Goal: Entertainment & Leisure: Consume media (video, audio)

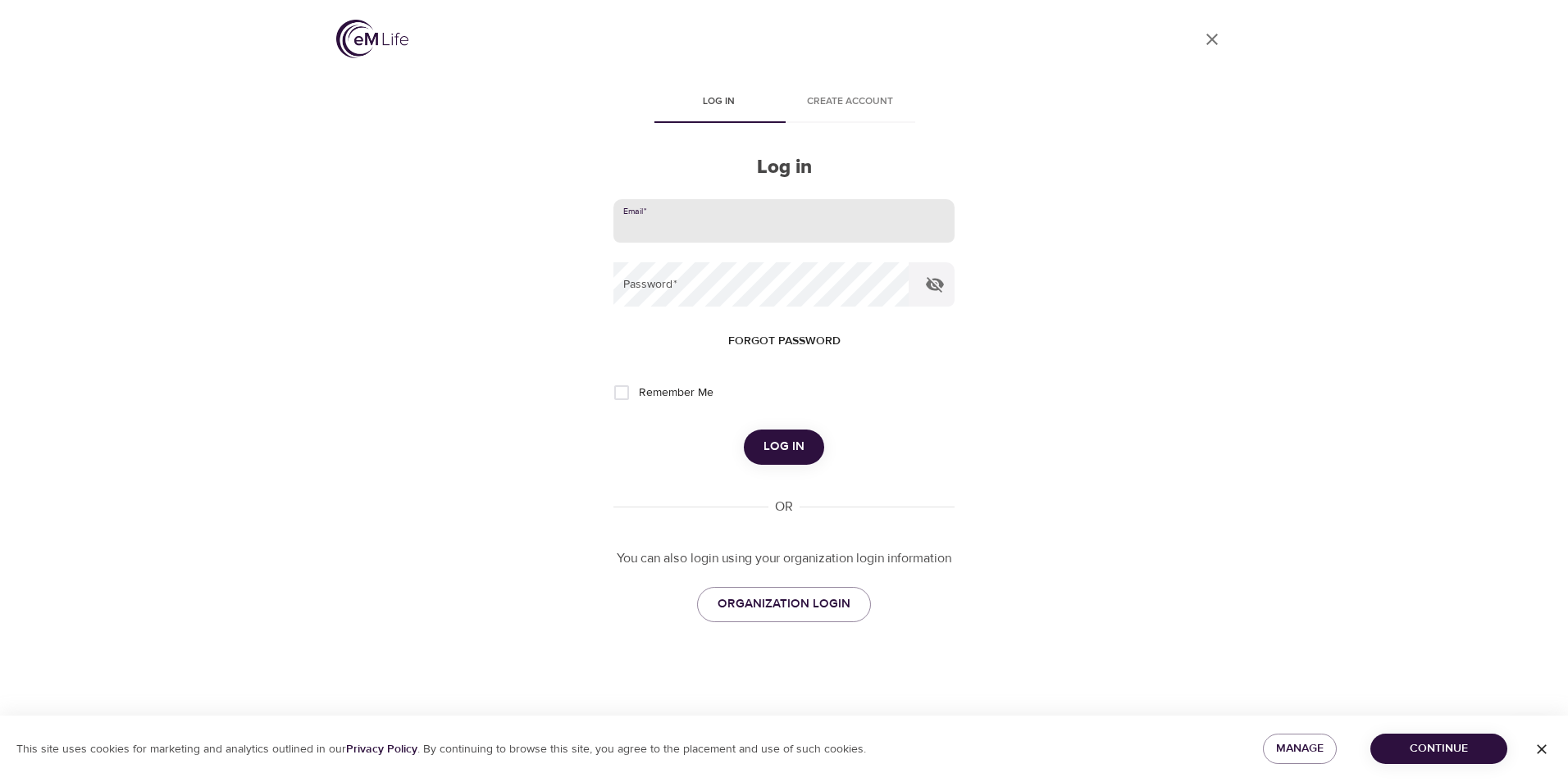
click at [677, 222] on input "email" at bounding box center [784, 221] width 341 height 44
type input "[EMAIL_ADDRESS][DOMAIN_NAME]"
click at [744, 429] on button "Log in" at bounding box center [784, 446] width 81 height 35
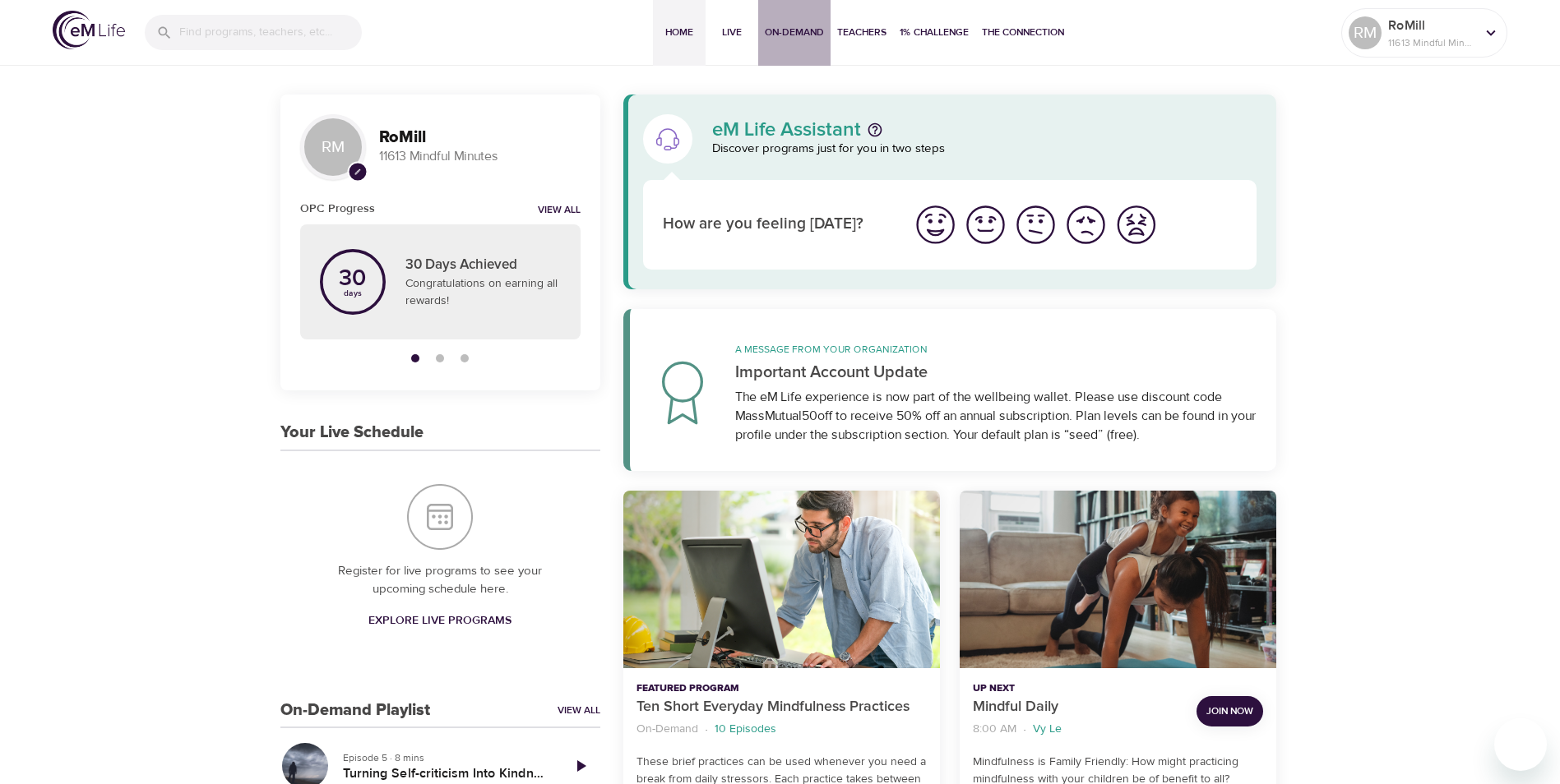
click at [800, 39] on span "On-Demand" at bounding box center [794, 32] width 59 height 17
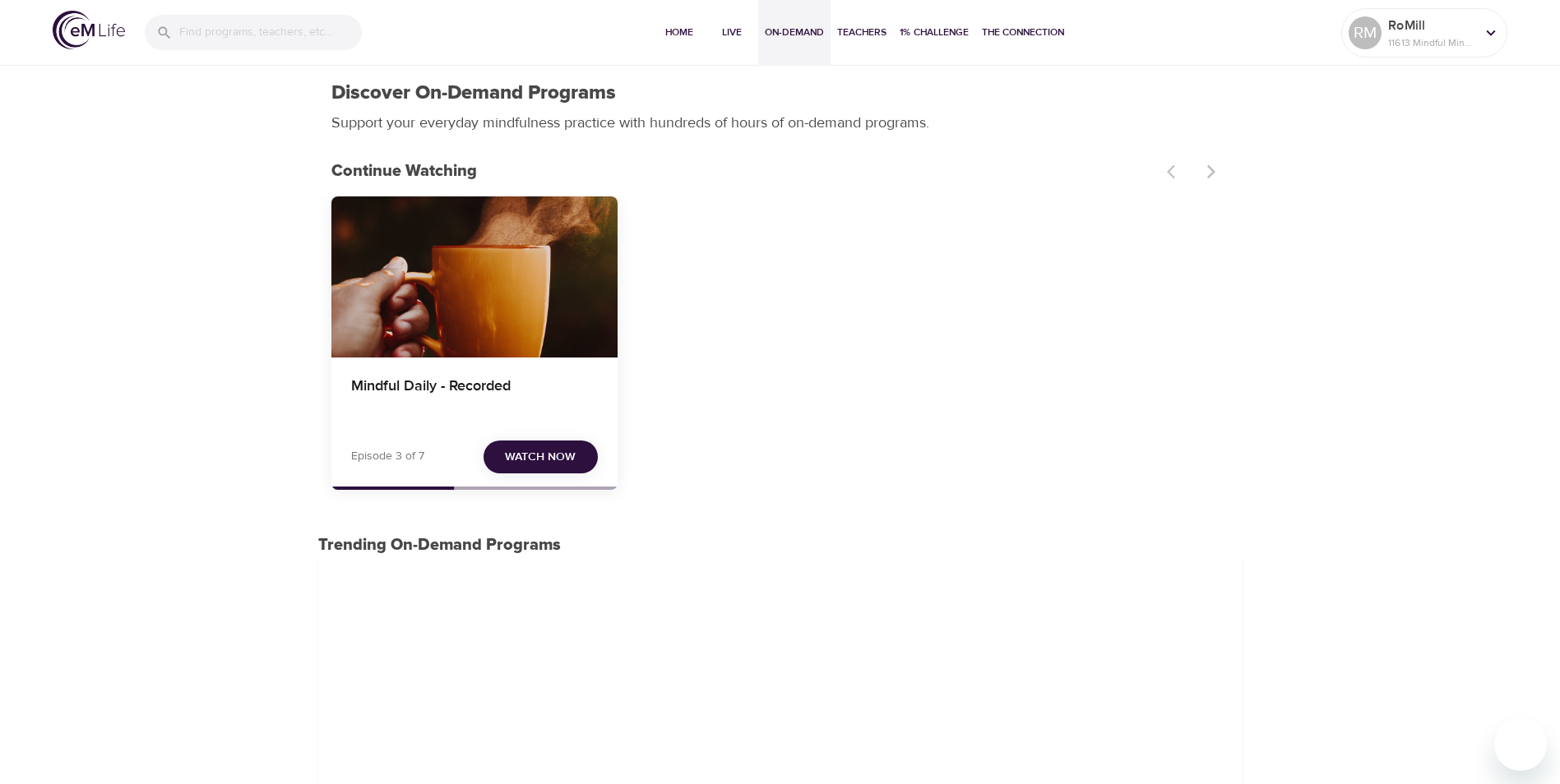
click at [559, 458] on span "Watch Now" at bounding box center [540, 458] width 71 height 21
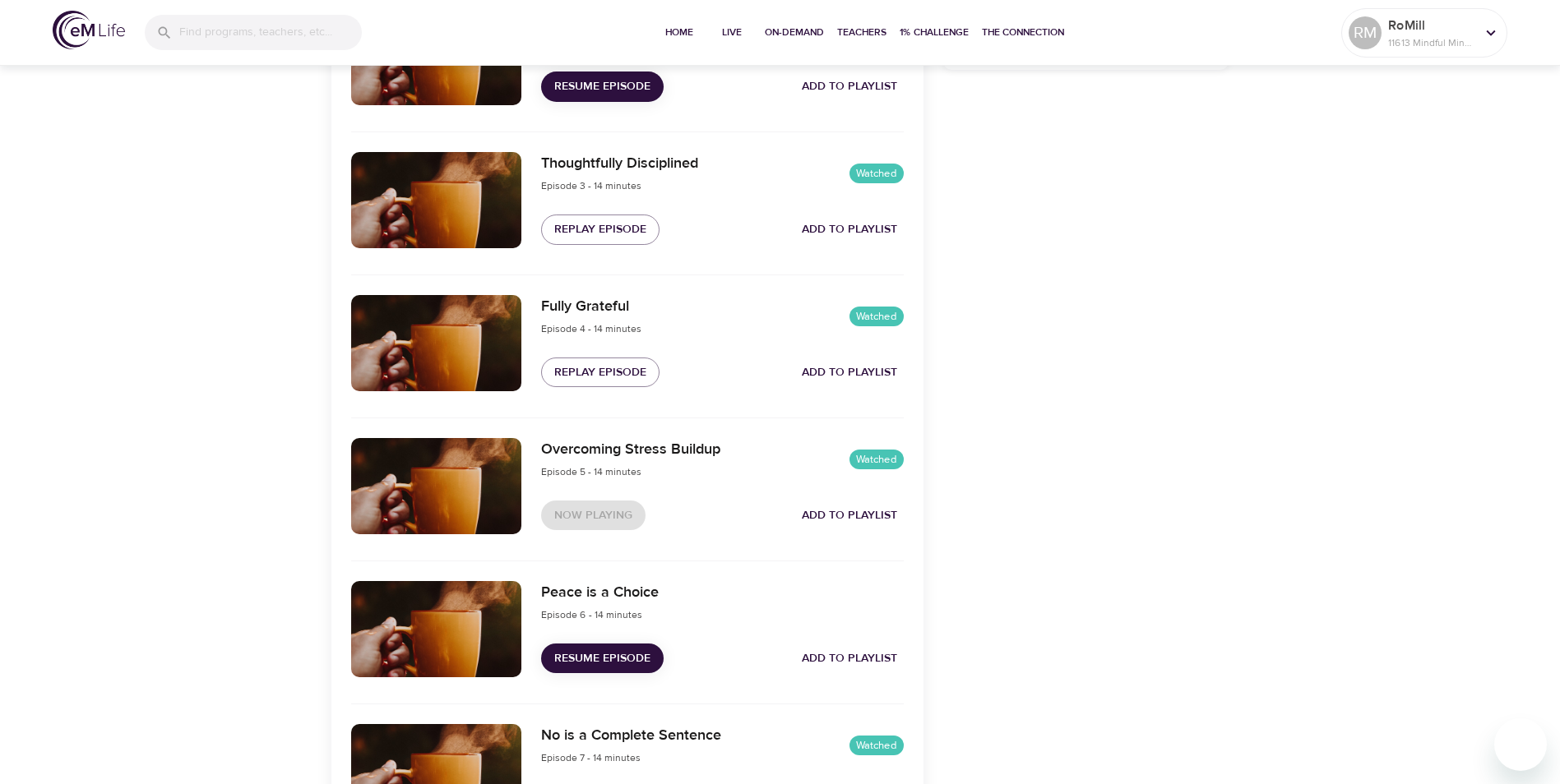
scroll to position [904, 0]
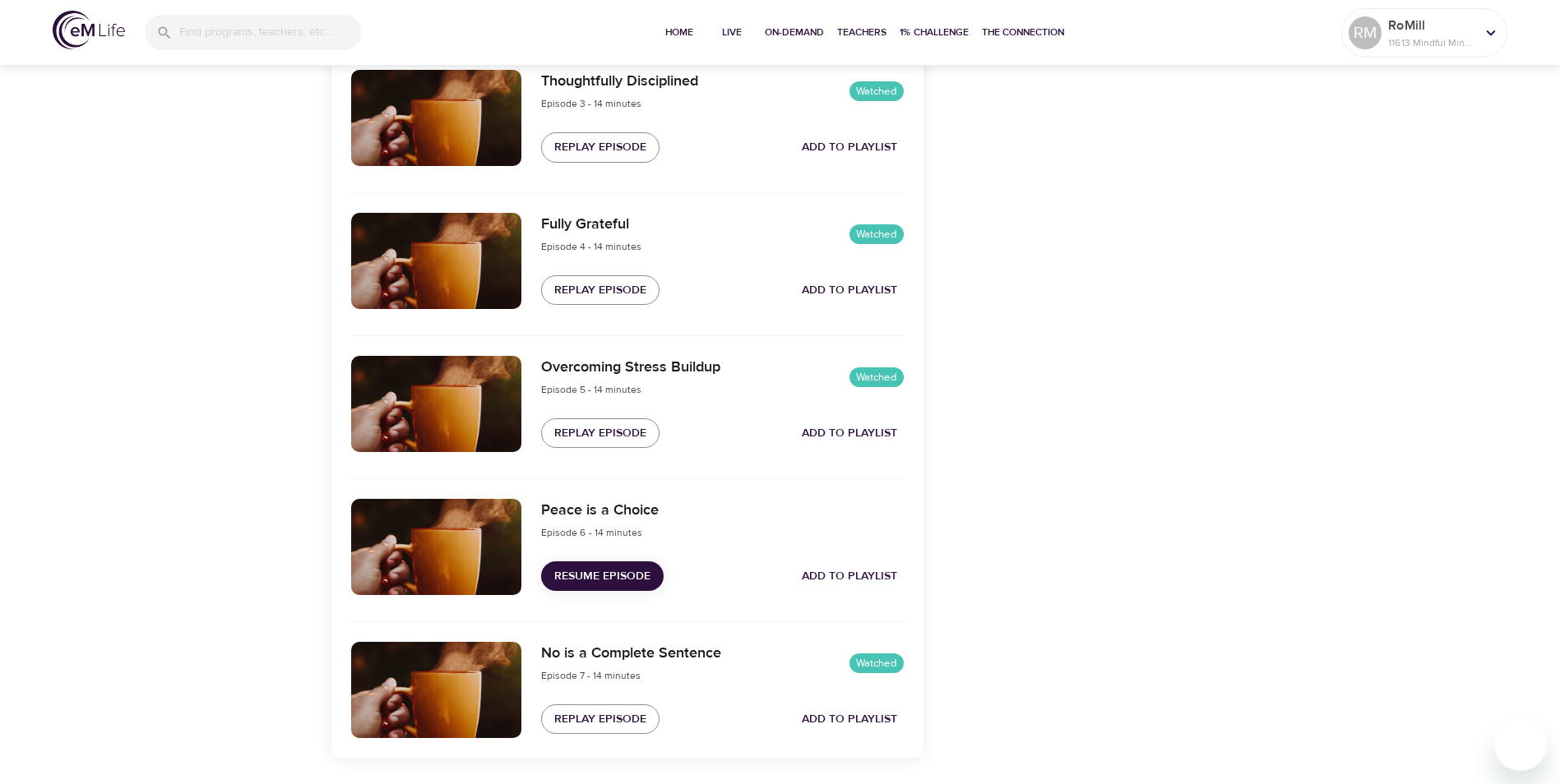
click at [594, 572] on span "Resume Episode" at bounding box center [602, 577] width 96 height 21
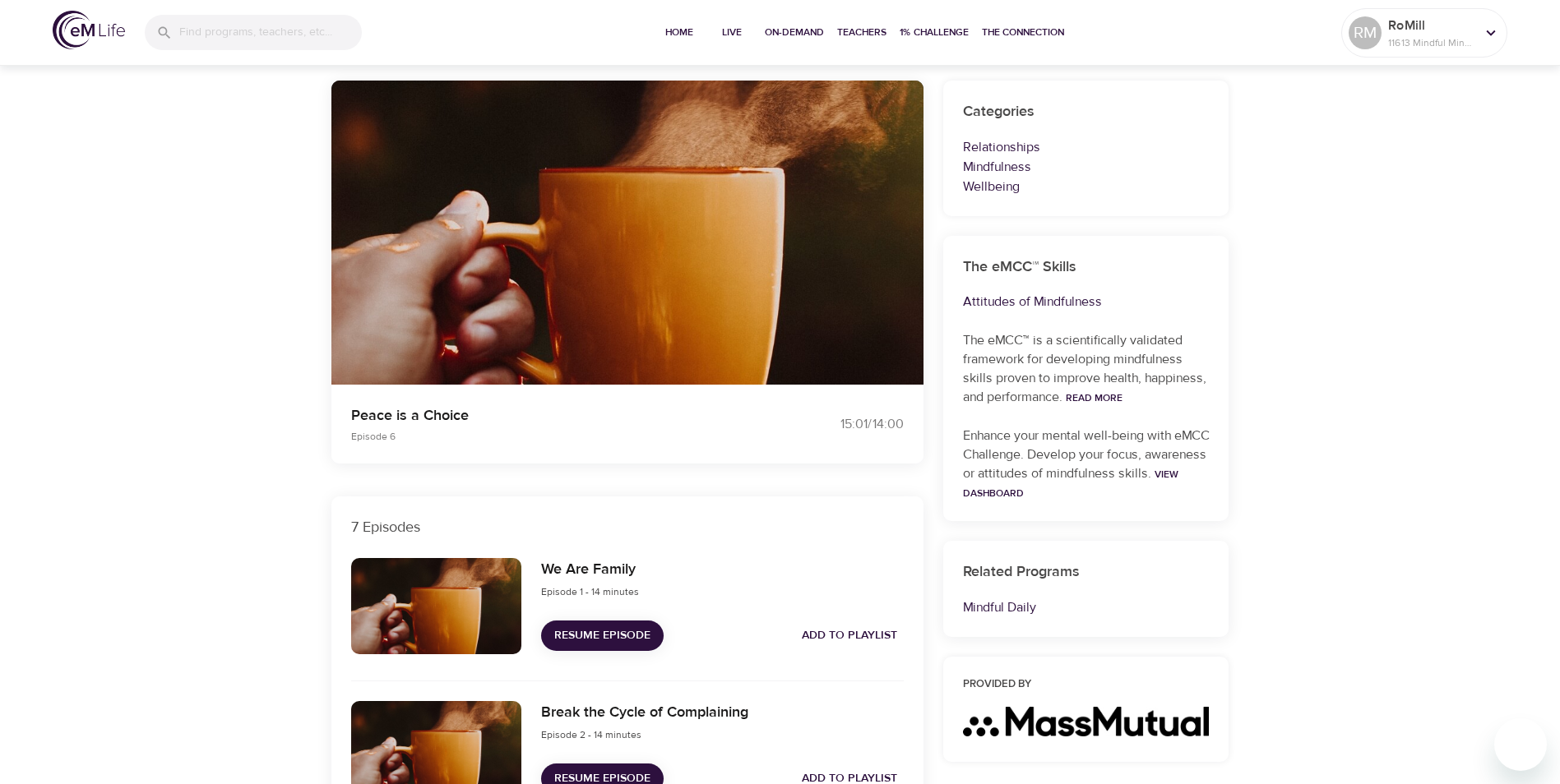
scroll to position [0, 0]
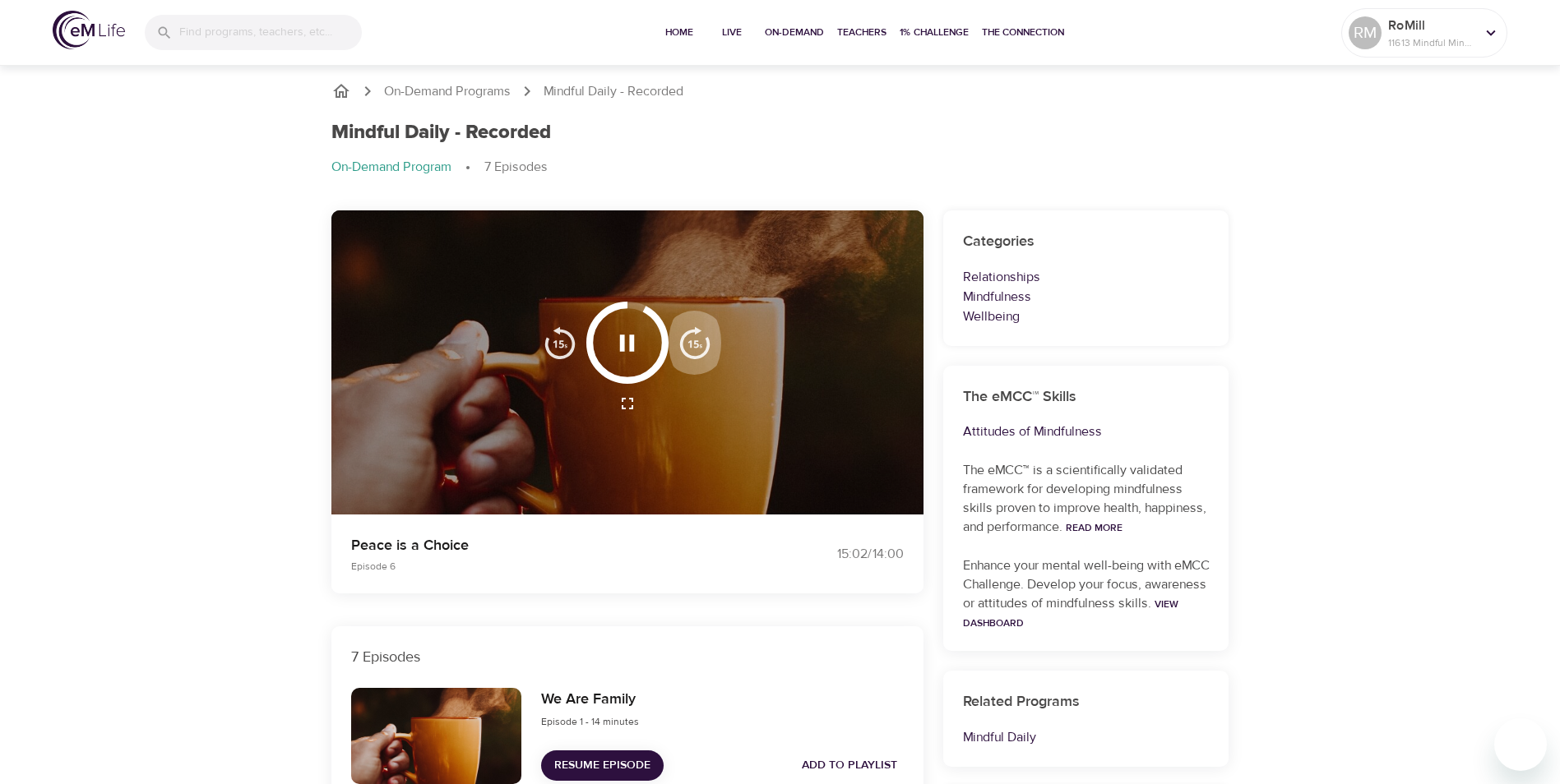
click at [693, 344] on img "button" at bounding box center [695, 342] width 33 height 33
click at [694, 344] on img "button" at bounding box center [695, 342] width 33 height 33
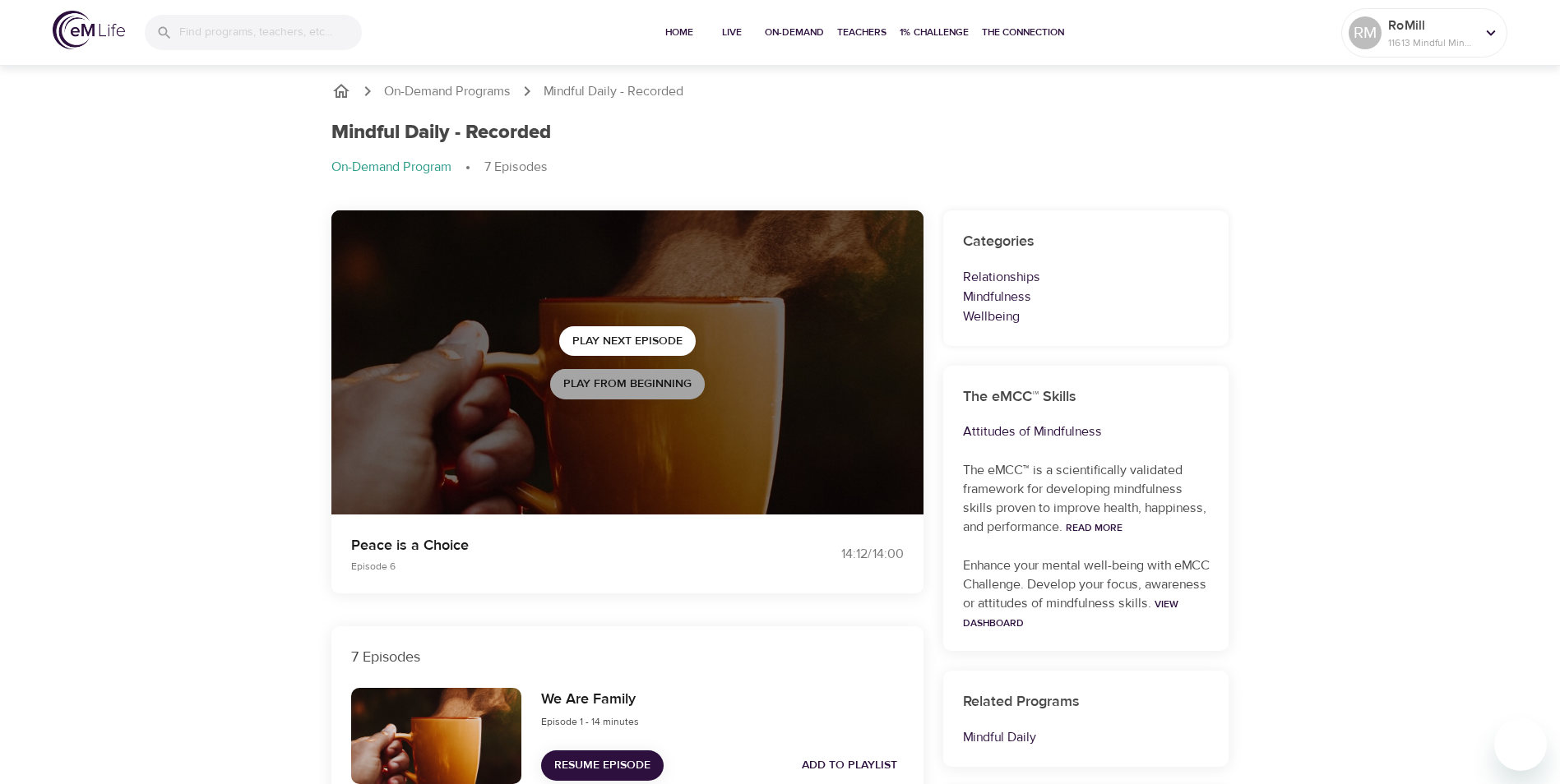
click at [620, 382] on span "Play from beginning" at bounding box center [627, 384] width 128 height 21
